Goal: Use online tool/utility

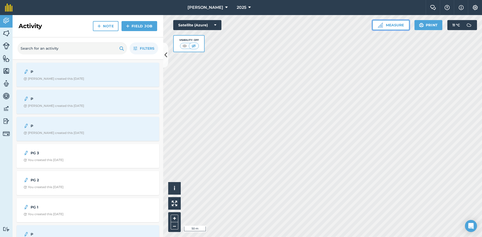
click at [388, 27] on button "Measure" at bounding box center [390, 25] width 37 height 10
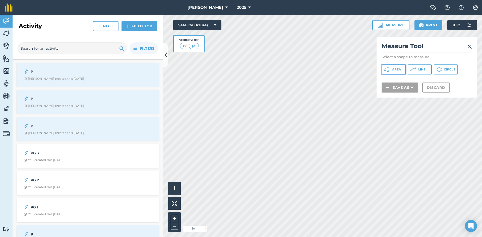
click at [393, 68] on span "Area" at bounding box center [396, 70] width 9 height 4
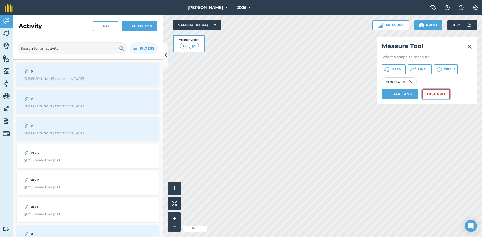
click at [440, 92] on button "Discard" at bounding box center [436, 94] width 28 height 10
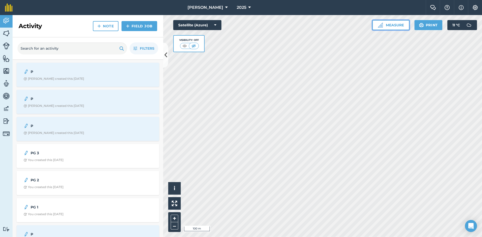
click at [402, 28] on button "Measure" at bounding box center [390, 25] width 37 height 10
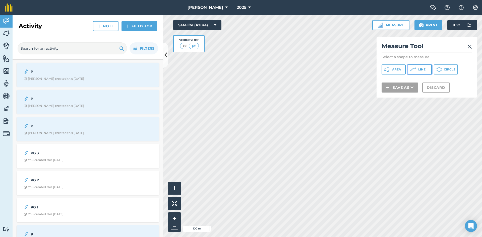
click at [416, 70] on button "Line" at bounding box center [420, 70] width 24 height 10
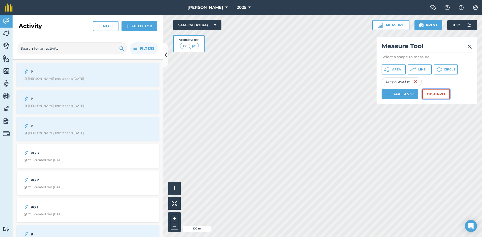
click at [434, 94] on button "Discard" at bounding box center [436, 94] width 28 height 10
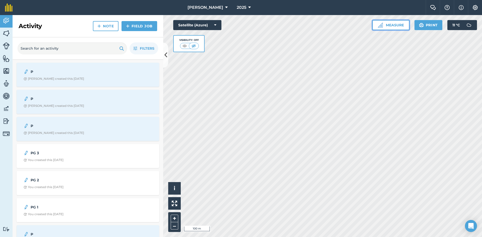
click at [392, 25] on button "Measure" at bounding box center [390, 25] width 37 height 10
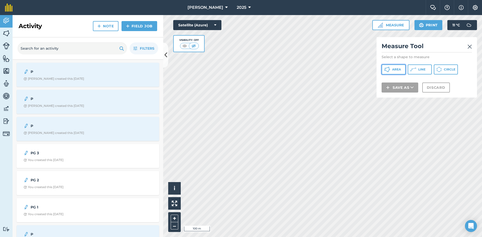
click at [396, 69] on span "Area" at bounding box center [396, 70] width 9 height 4
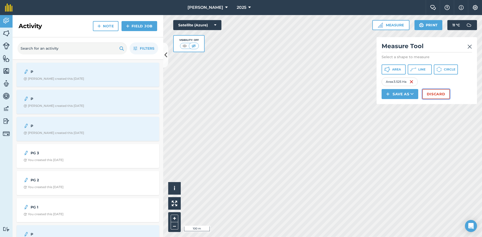
click at [444, 94] on button "Discard" at bounding box center [436, 94] width 28 height 10
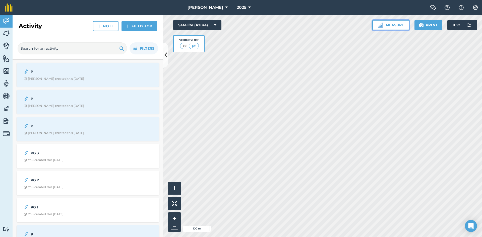
click at [394, 25] on button "Measure" at bounding box center [390, 25] width 37 height 10
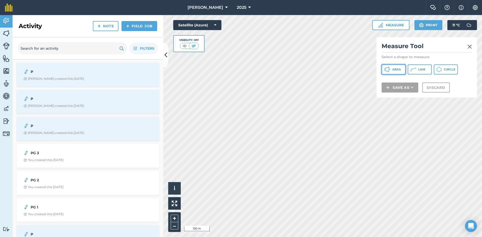
click at [398, 70] on span "Area" at bounding box center [396, 70] width 9 height 4
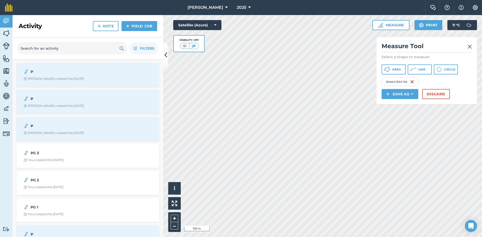
click at [472, 47] on div "Measure Tool Select a shape to measure Area Line Circle Area : 4.544 Ha Save as…" at bounding box center [427, 70] width 100 height 67
